Goal: Transaction & Acquisition: Subscribe to service/newsletter

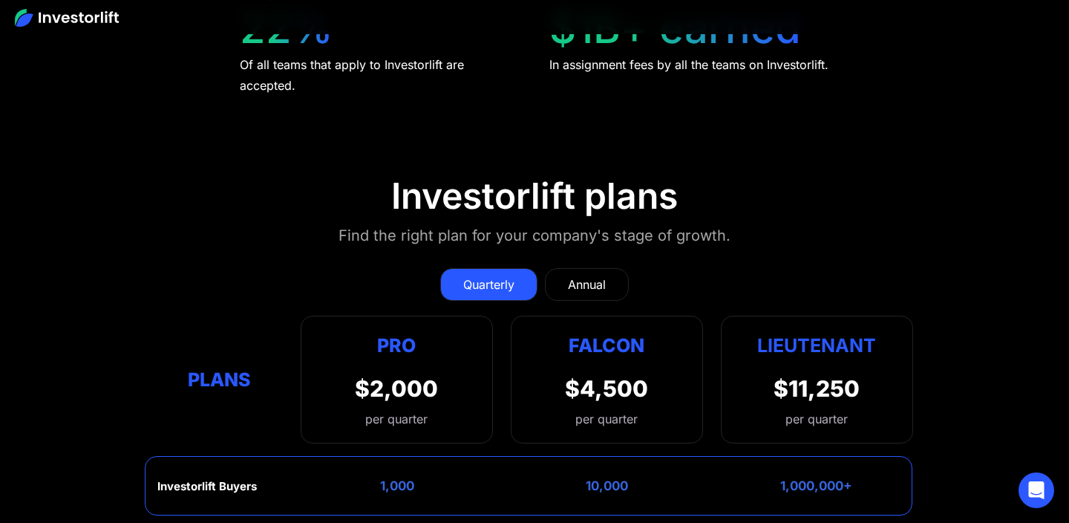
scroll to position [6360, 0]
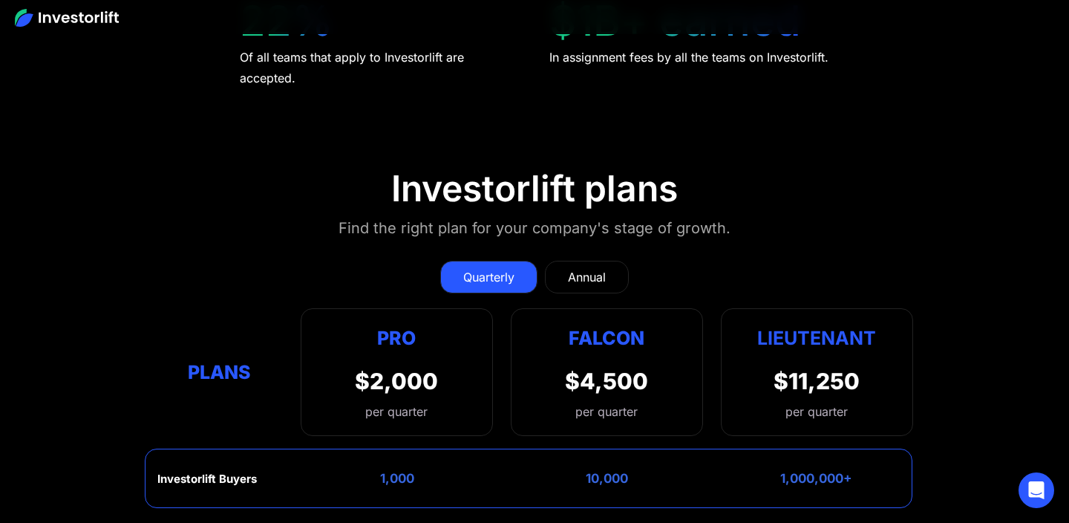
click at [582, 266] on link "Annual" at bounding box center [587, 277] width 84 height 33
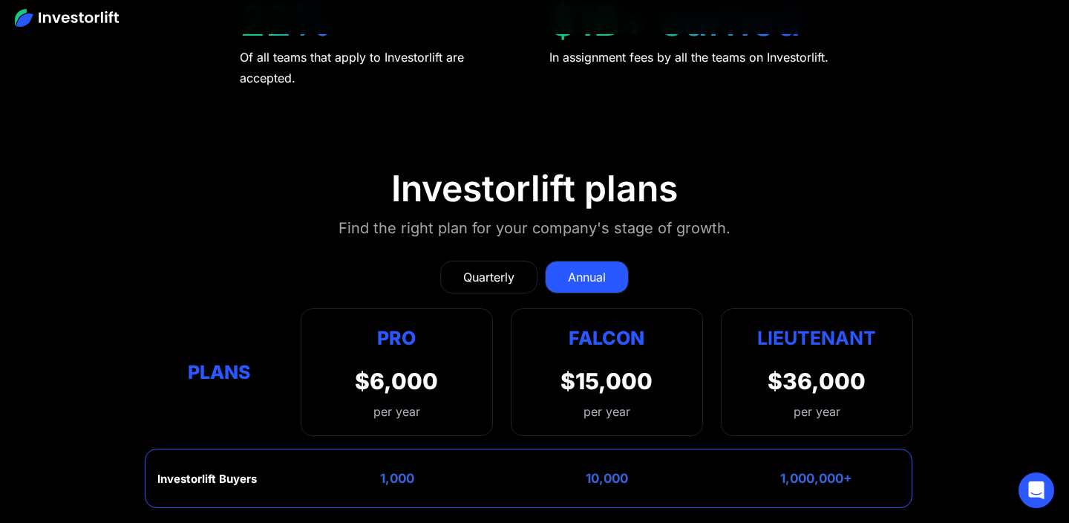
click at [488, 283] on div "Quarterly" at bounding box center [488, 277] width 51 height 18
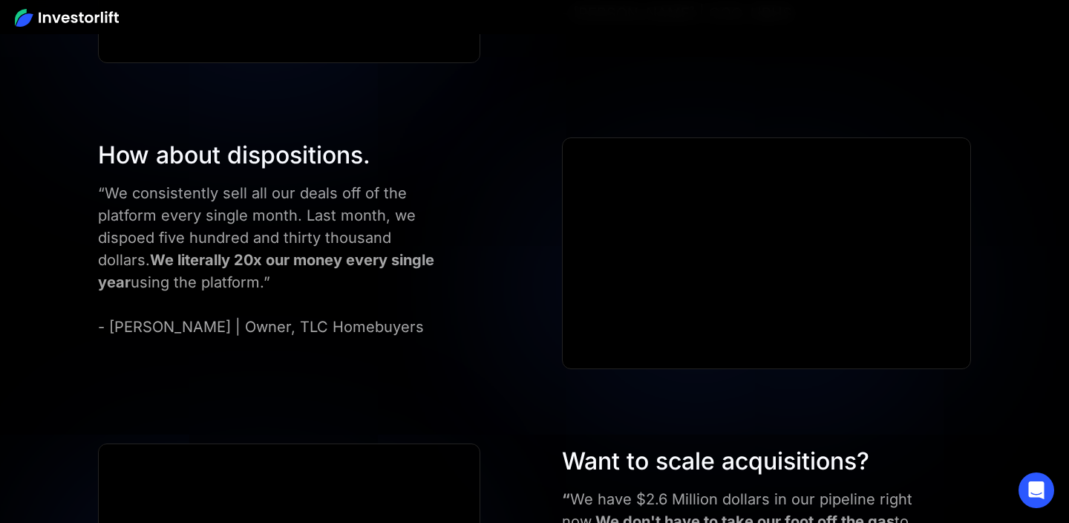
scroll to position [5053, 0]
